Goal: Find specific page/section: Find specific page/section

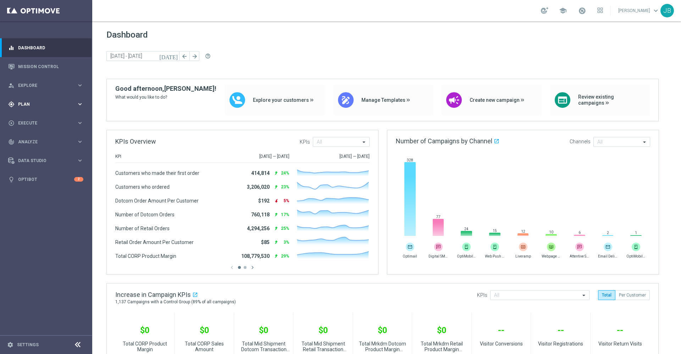
click at [54, 106] on div "gps_fixed Plan" at bounding box center [42, 104] width 69 height 6
click at [35, 141] on span "Templates" at bounding box center [44, 140] width 51 height 4
click at [40, 242] on div "track_changes Analyze keyboard_arrow_right" at bounding box center [46, 248] width 92 height 19
click at [38, 209] on span "BI Studio" at bounding box center [44, 210] width 51 height 4
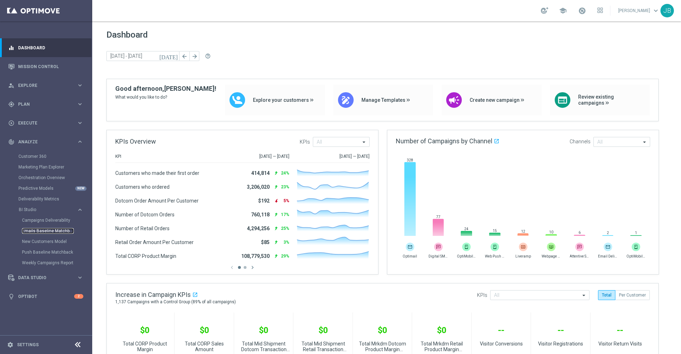
click at [44, 231] on link "Emails Baseline Matchback" at bounding box center [48, 231] width 52 height 6
